Goal: Use online tool/utility: Utilize a website feature to perform a specific function

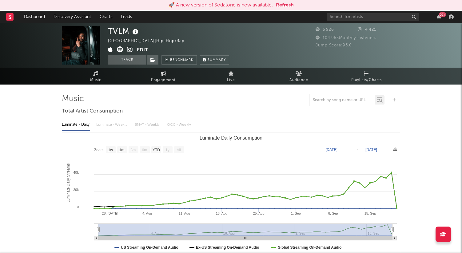
select select "1w"
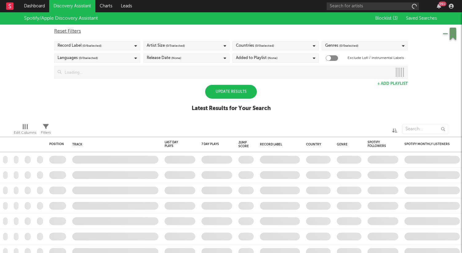
checkbox input "true"
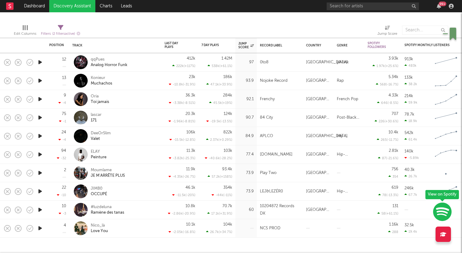
click at [144, 194] on div "JIMB0 OCCUPÉ" at bounding box center [124, 191] width 66 height 11
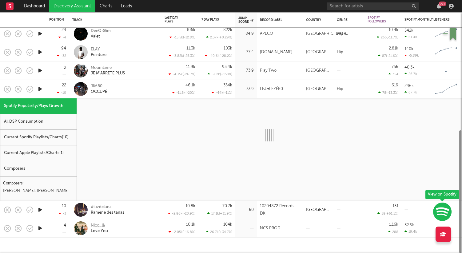
select select "1w"
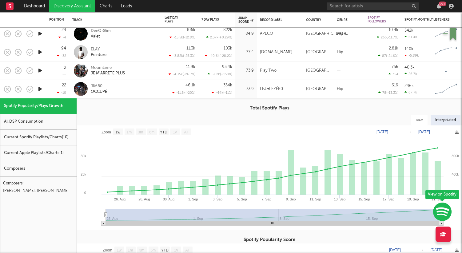
click at [163, 90] on div "46.1k -11.5k ( -20 % )" at bounding box center [179, 89] width 37 height 18
